Goal: Find specific page/section: Find specific page/section

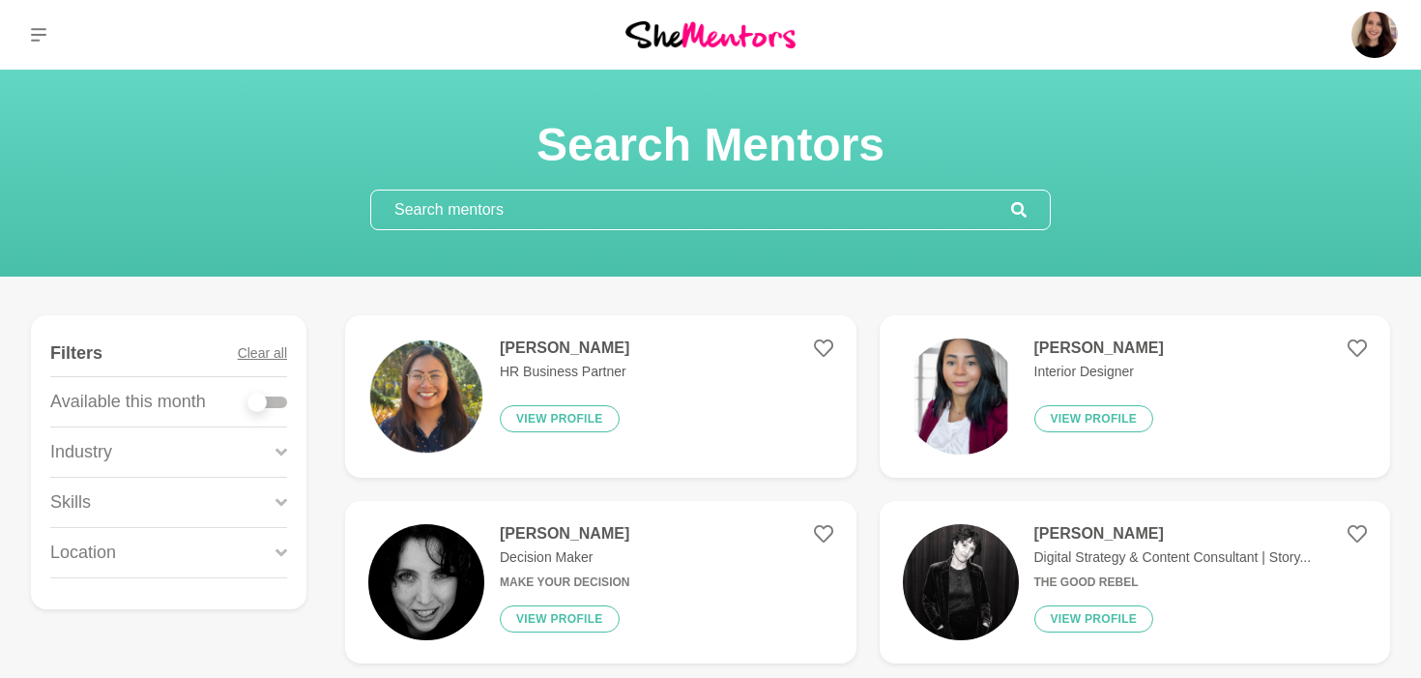
click at [430, 213] on input "text" at bounding box center [691, 209] width 640 height 39
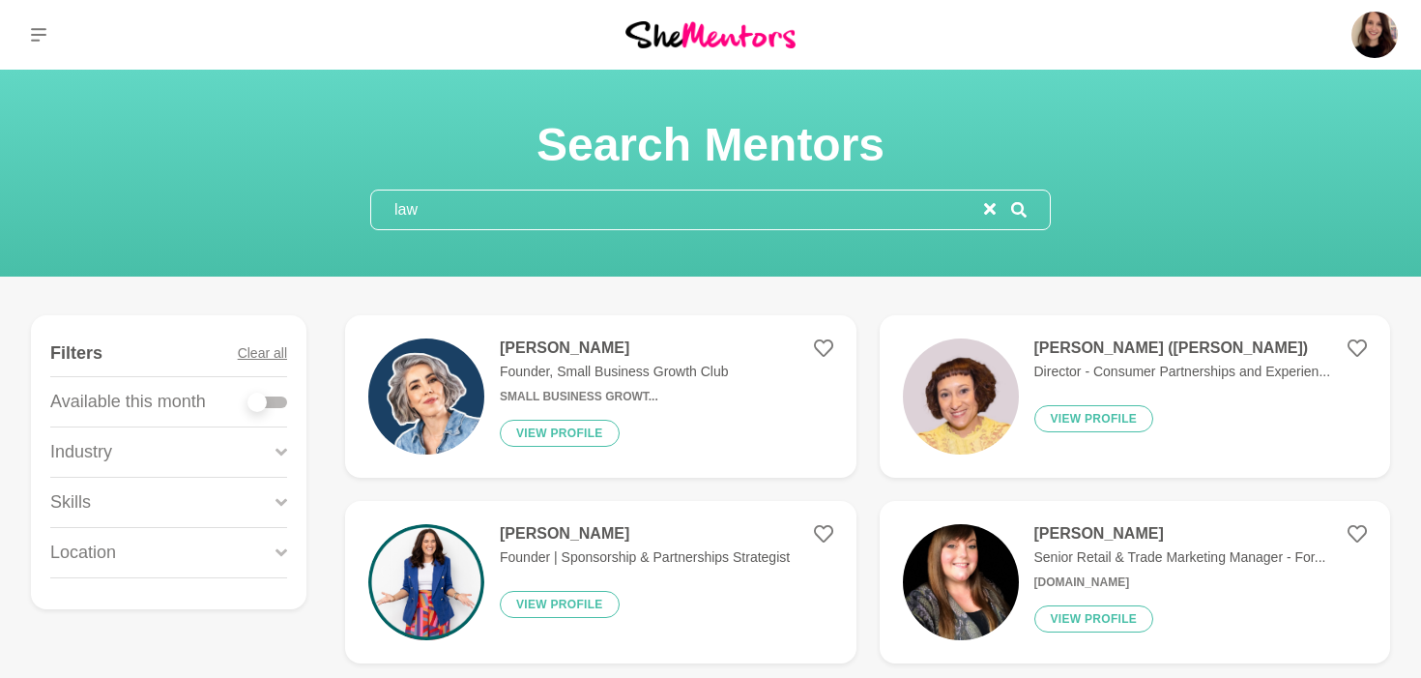
click at [490, 213] on input "law" at bounding box center [677, 209] width 613 height 39
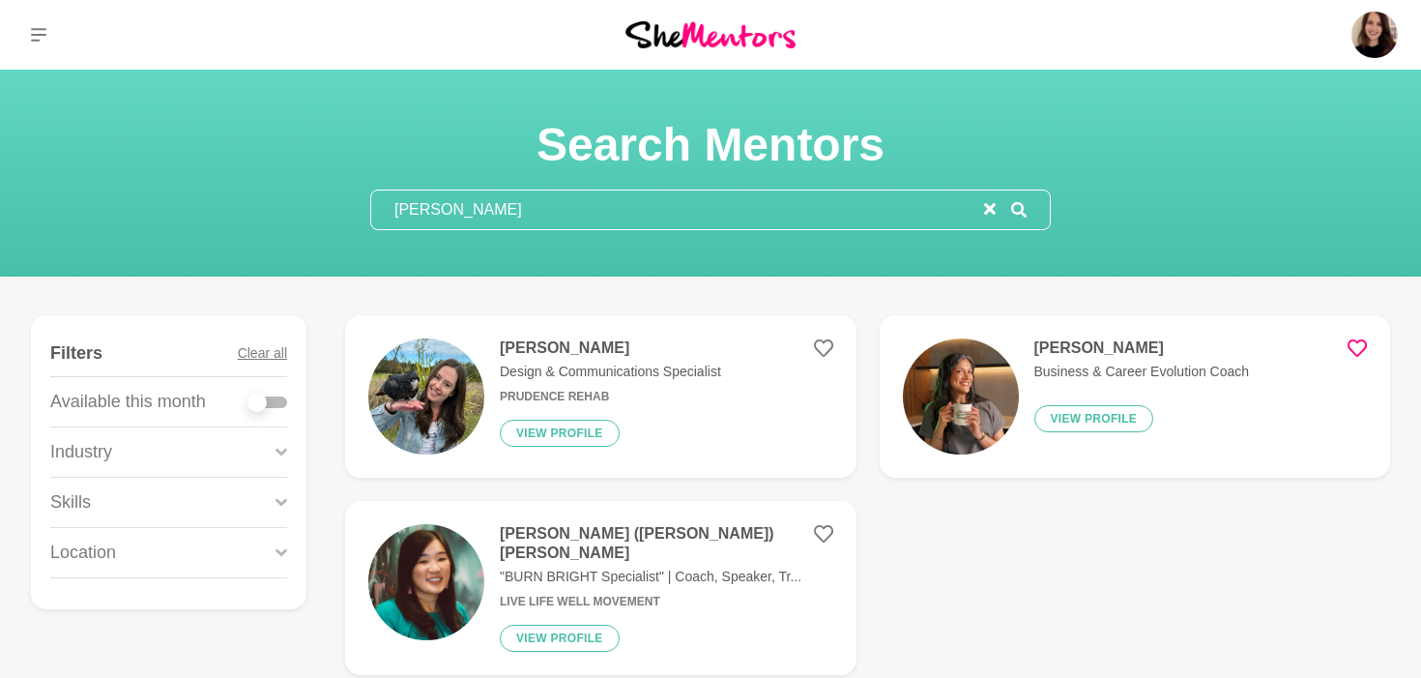
type input "[PERSON_NAME]"
click at [606, 543] on h4 "[PERSON_NAME] ([PERSON_NAME]) [PERSON_NAME]" at bounding box center [667, 543] width 334 height 39
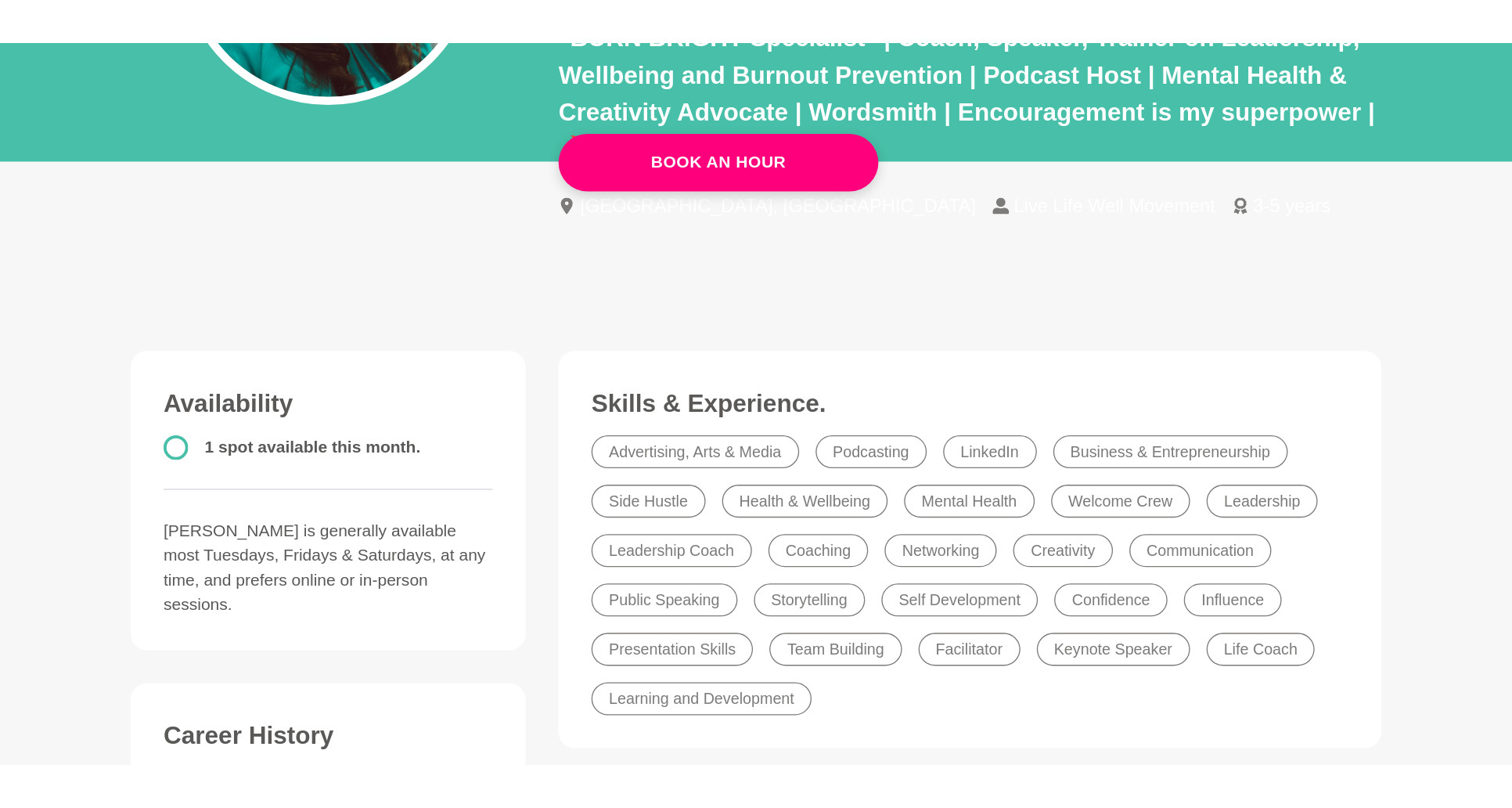
scroll to position [89, 0]
